Goal: Task Accomplishment & Management: Manage account settings

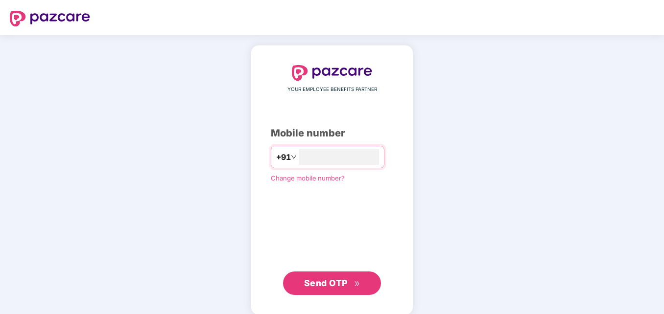
type input "**********"
click at [355, 93] on span "YOUR EMPLOYEE BENEFITS PARTNER" at bounding box center [332, 90] width 90 height 8
click at [323, 285] on span "Send OTP" at bounding box center [326, 282] width 44 height 10
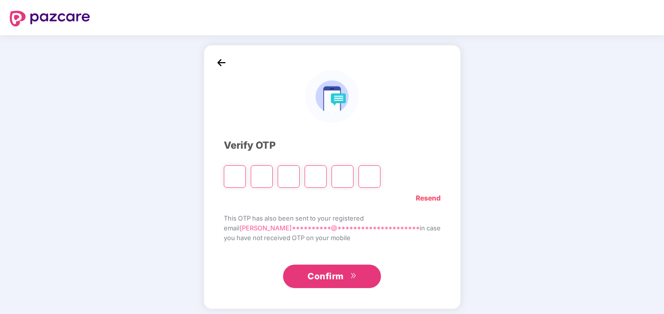
type input "*"
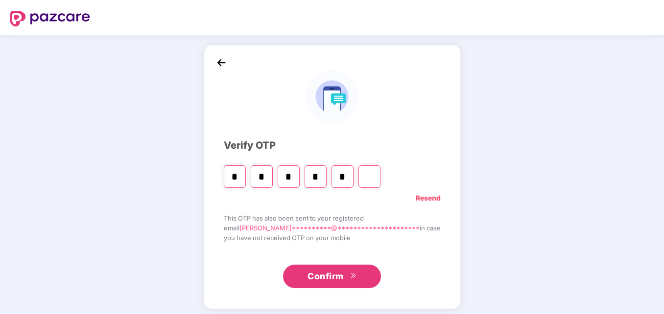
type input "*"
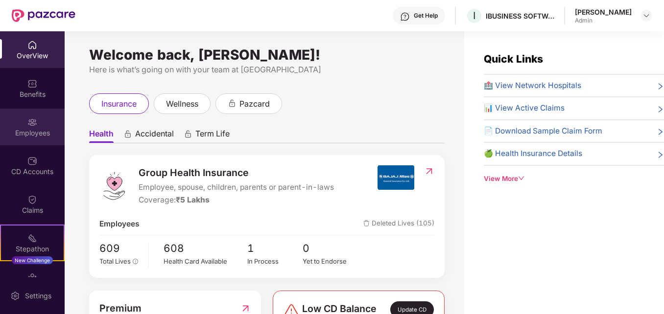
click at [29, 126] on img at bounding box center [32, 123] width 10 height 10
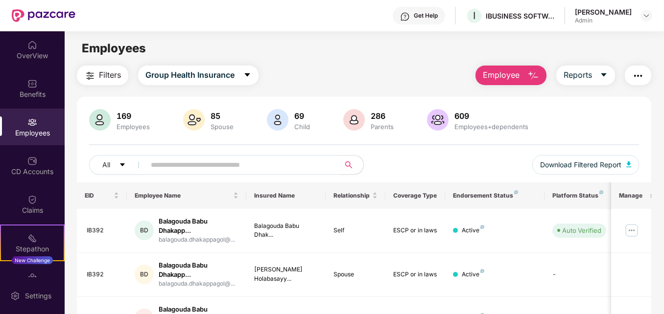
click at [171, 165] on input "text" at bounding box center [238, 165] width 175 height 15
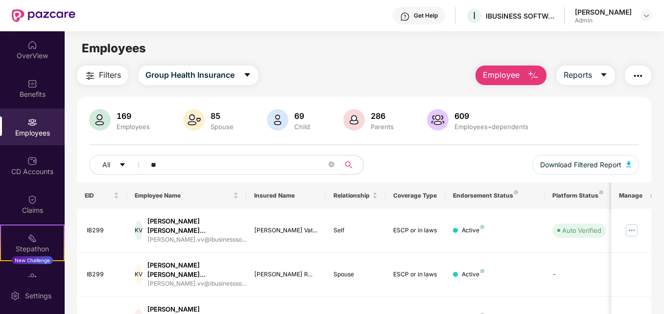
type input "*"
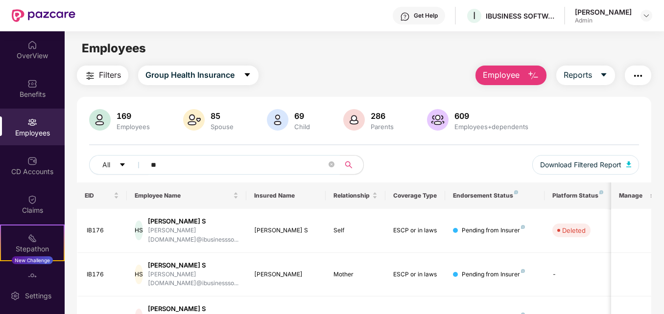
type input "*"
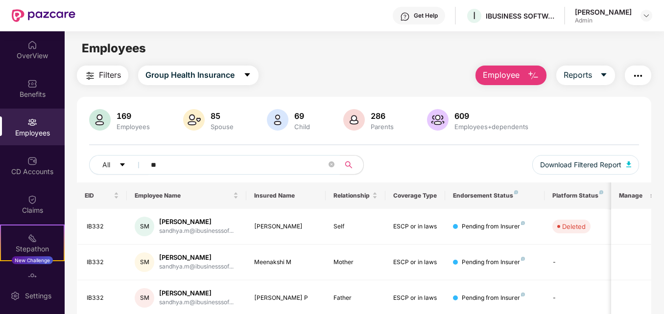
type input "*"
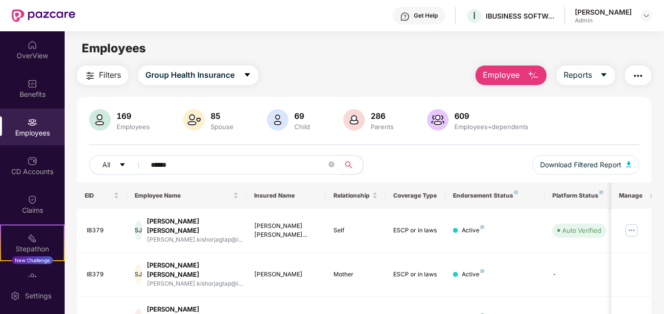
click at [655, 124] on div "Filters Group Health Insurance Employee Reports 169 Employees 85 Spouse 69 Chil…" at bounding box center [364, 287] width 599 height 443
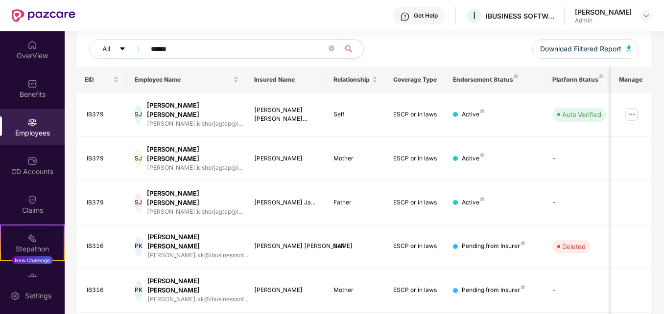
scroll to position [118, 0]
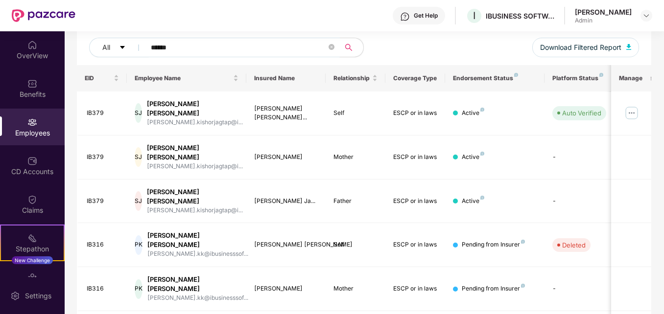
click at [287, 49] on input "******" at bounding box center [238, 47] width 175 height 15
type input "*"
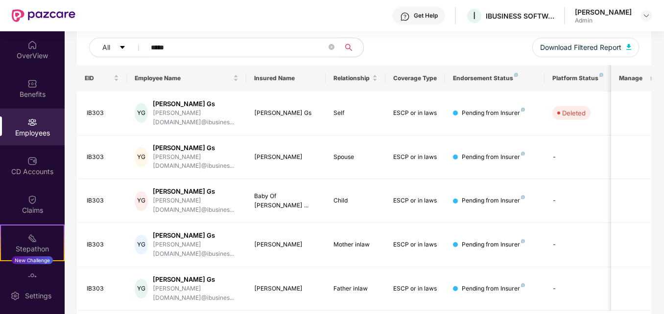
scroll to position [109, 0]
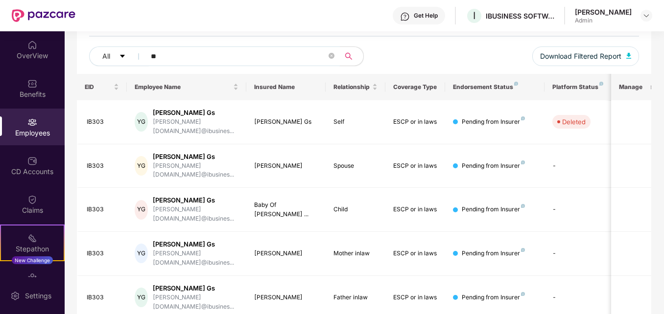
type input "*"
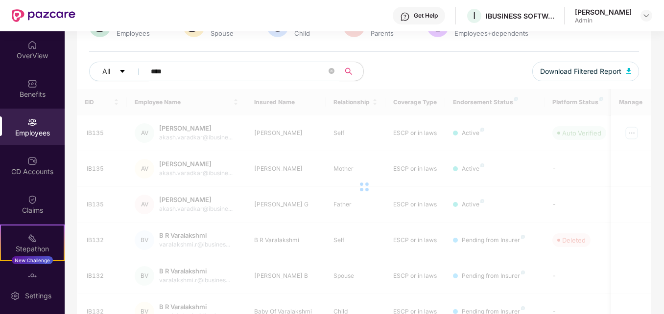
scroll to position [118, 0]
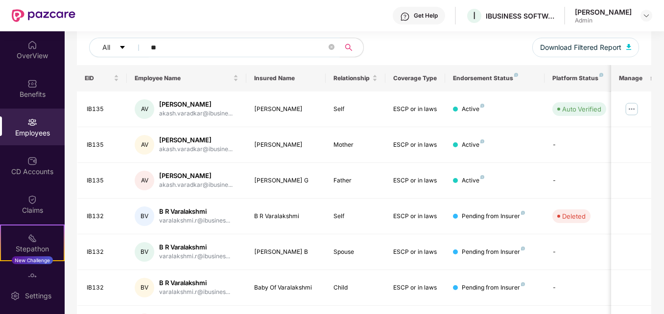
type input "*"
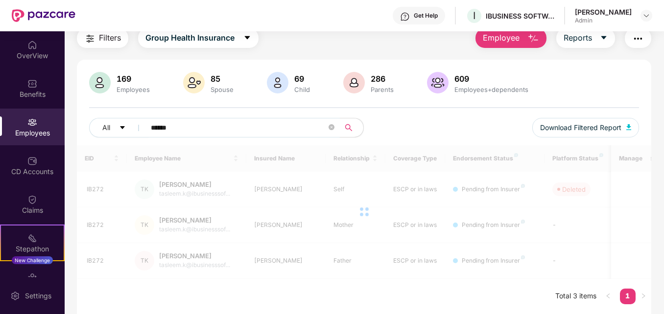
scroll to position [37, 0]
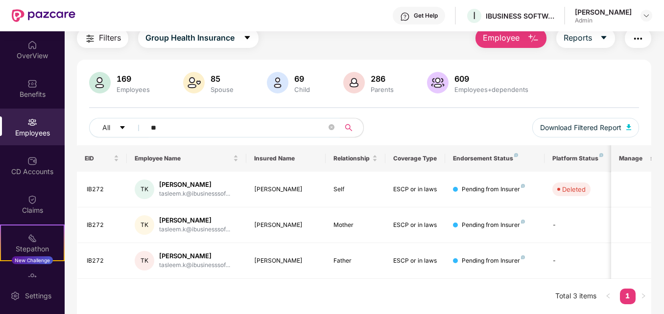
type input "*"
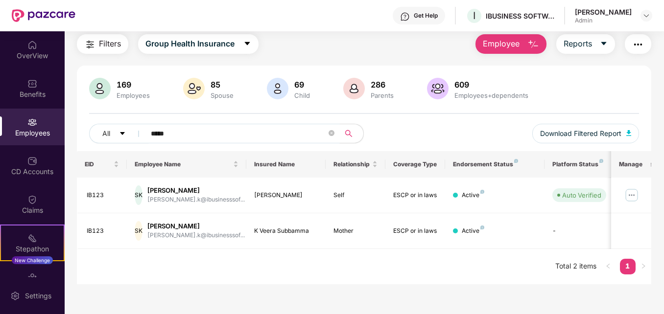
scroll to position [31, 0]
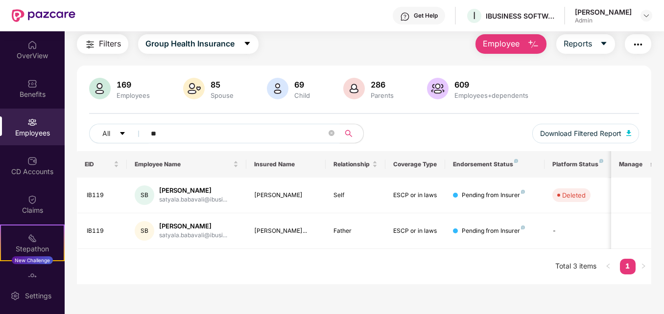
type input "*"
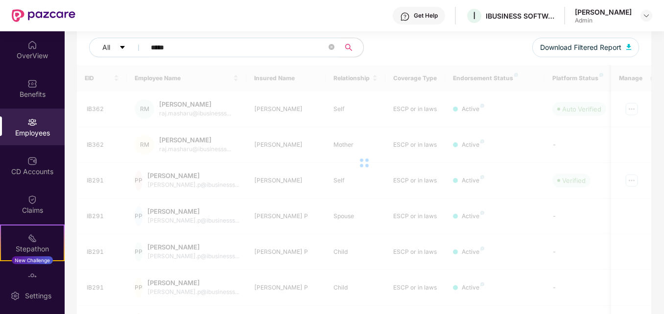
scroll to position [37, 0]
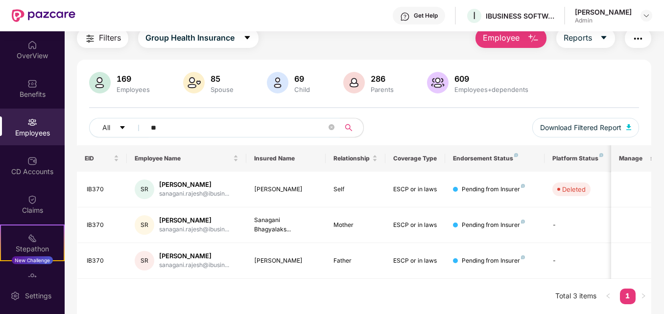
type input "*"
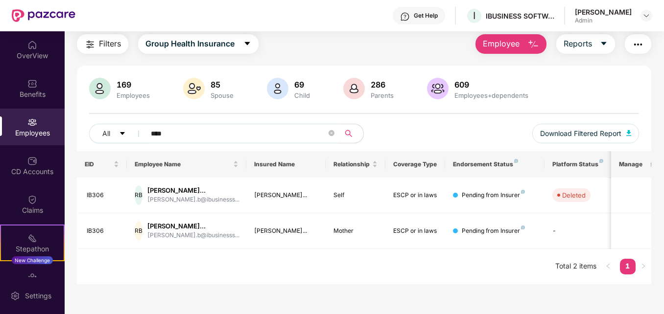
scroll to position [31, 0]
type input "*"
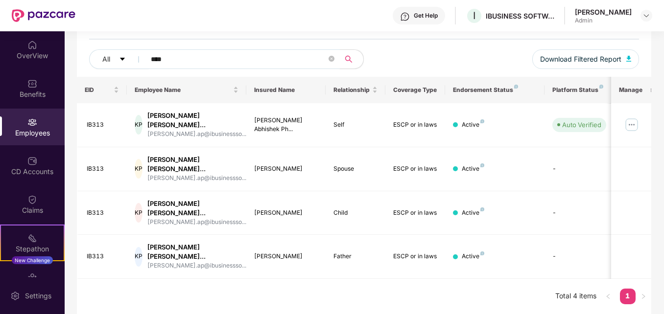
scroll to position [73, 0]
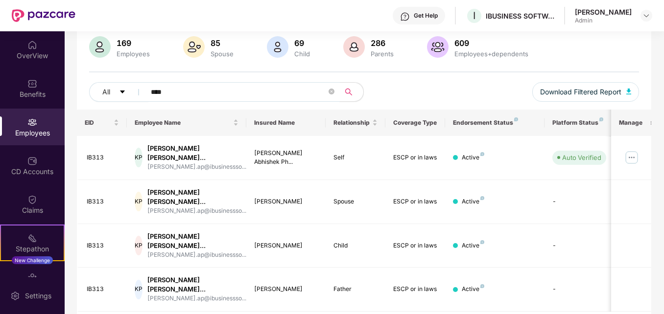
type input "****"
click at [629, 156] on img at bounding box center [632, 158] width 16 height 16
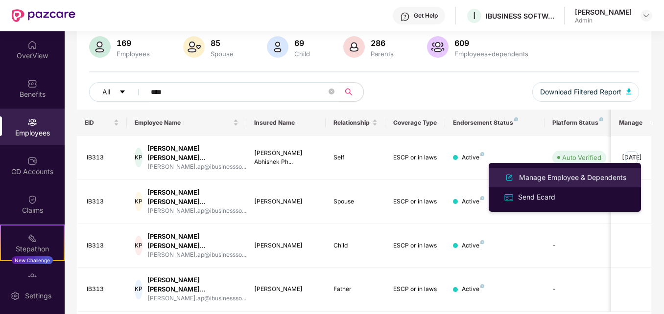
click at [539, 177] on div "Manage Employee & Dependents" at bounding box center [572, 177] width 111 height 11
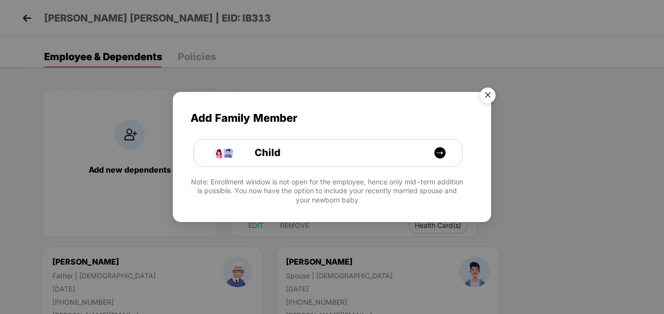
click at [490, 94] on img "Close" at bounding box center [487, 96] width 27 height 27
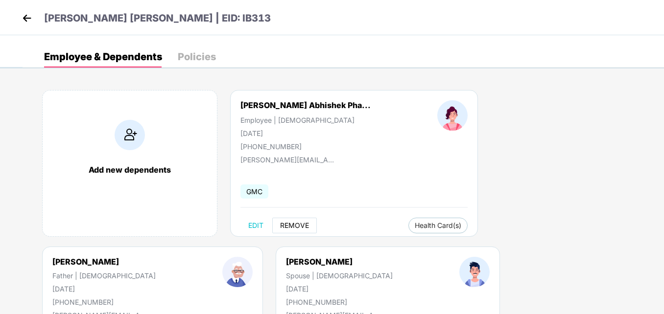
click at [296, 223] on span "REMOVE" at bounding box center [294, 226] width 29 height 8
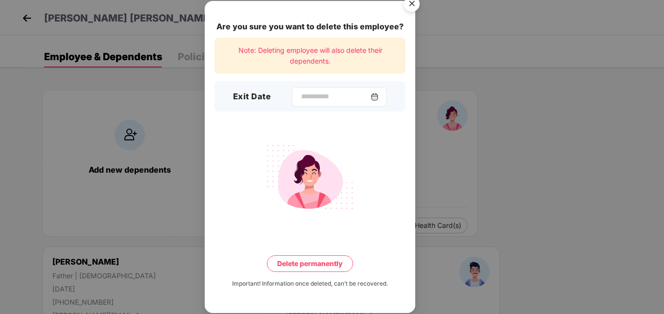
click at [379, 97] on img at bounding box center [375, 97] width 8 height 8
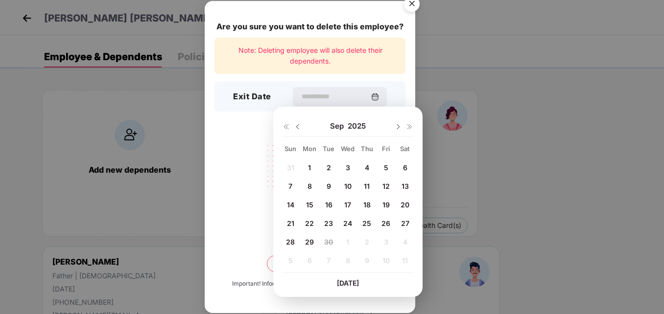
click at [368, 207] on span "18" at bounding box center [366, 205] width 7 height 8
type input "**********"
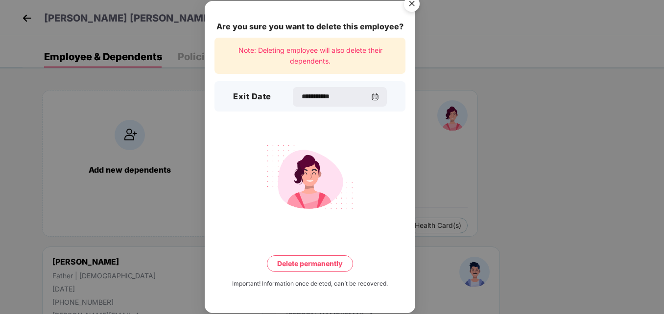
click at [314, 263] on button "Delete permanently" at bounding box center [310, 264] width 86 height 17
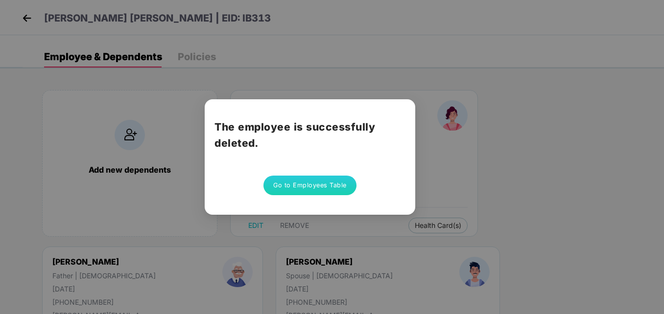
click at [309, 186] on button "Go to Employees Table" at bounding box center [309, 186] width 93 height 20
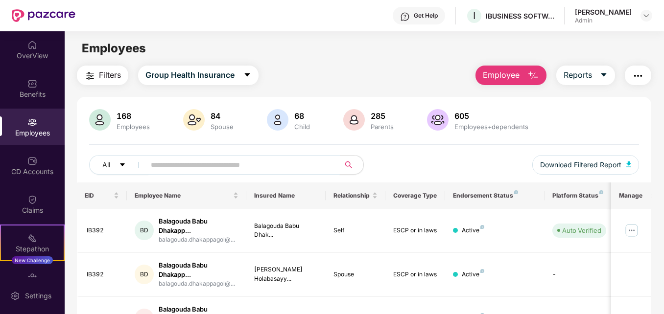
click at [181, 167] on input "text" at bounding box center [238, 165] width 175 height 15
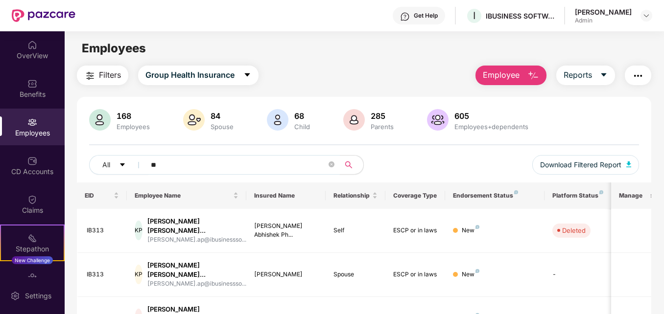
type input "*"
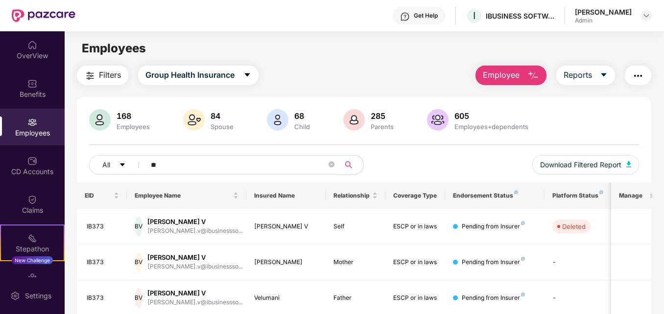
type input "*"
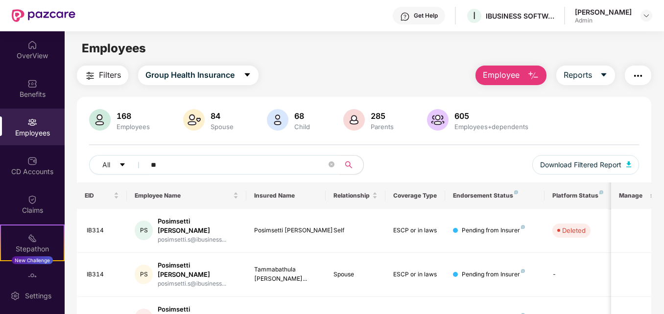
type input "*"
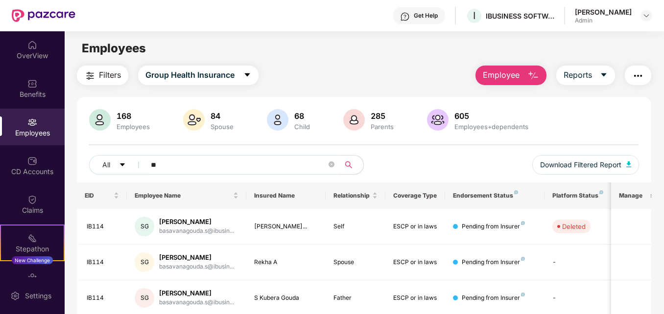
type input "*"
type input "******"
